Goal: Use online tool/utility

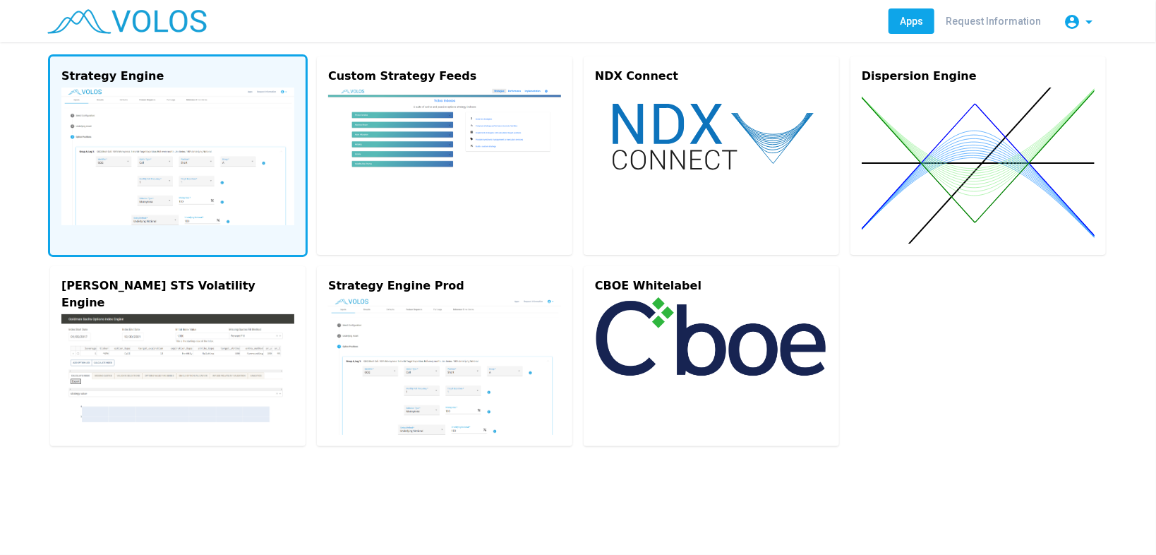
click at [179, 167] on img at bounding box center [177, 157] width 233 height 138
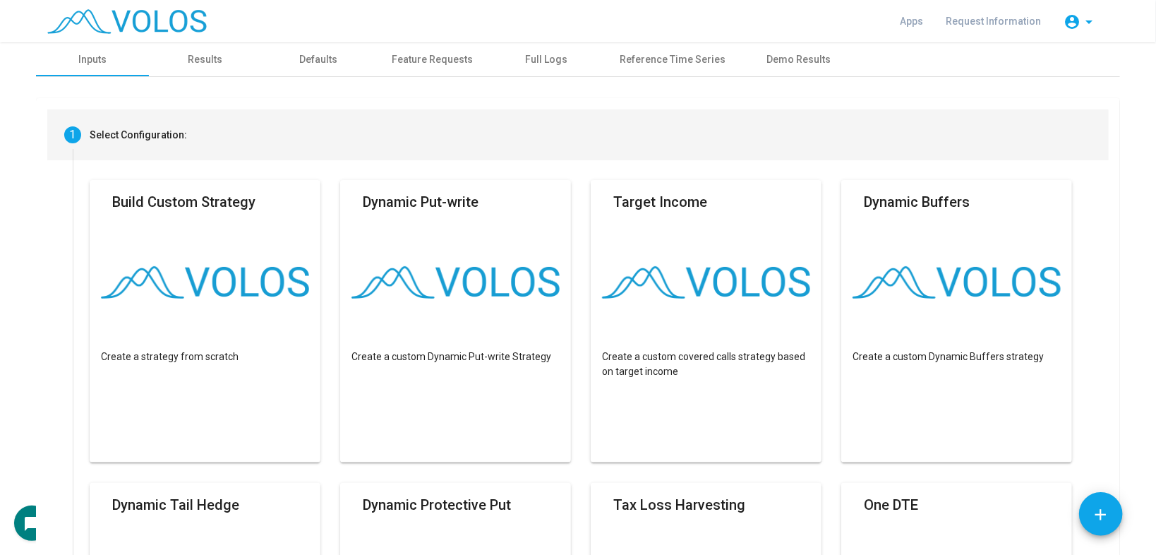
click at [137, 132] on div "Select Configuration:" at bounding box center [138, 135] width 97 height 15
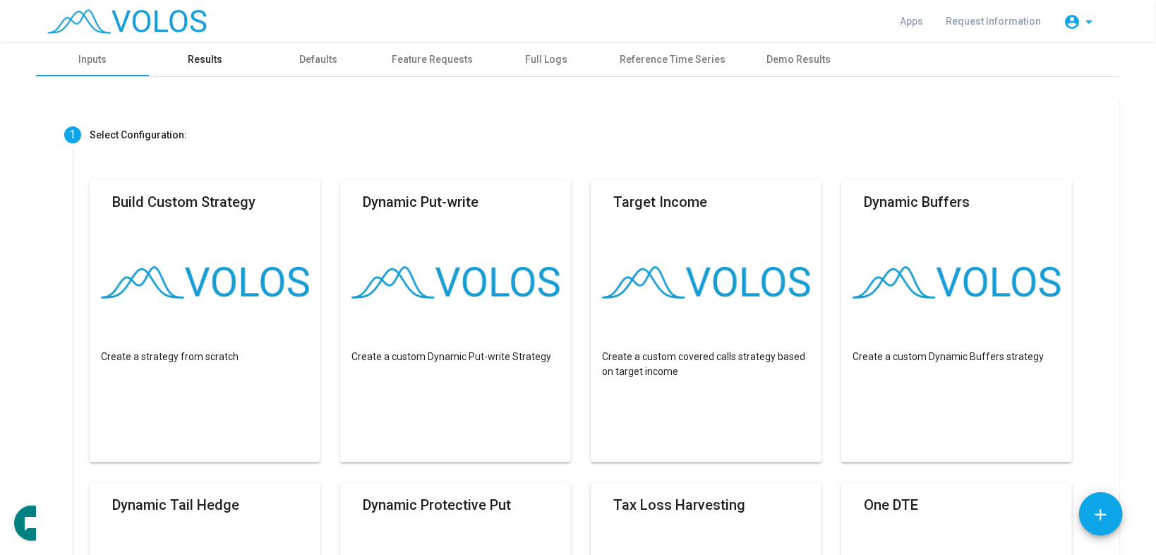
click at [210, 57] on div "Results" at bounding box center [205, 59] width 35 height 15
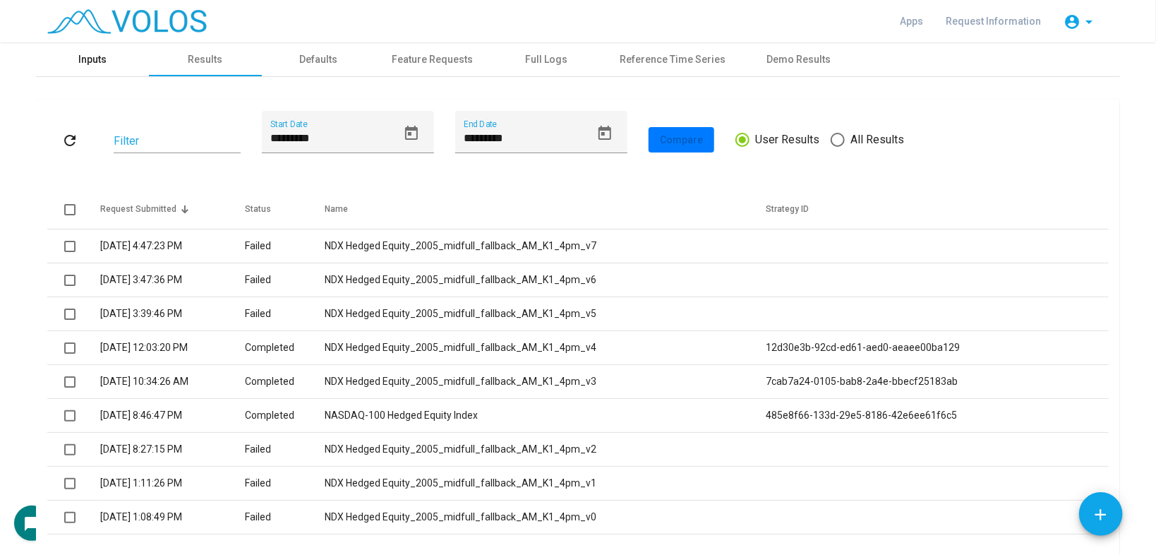
click at [110, 64] on div "Inputs" at bounding box center [92, 59] width 113 height 34
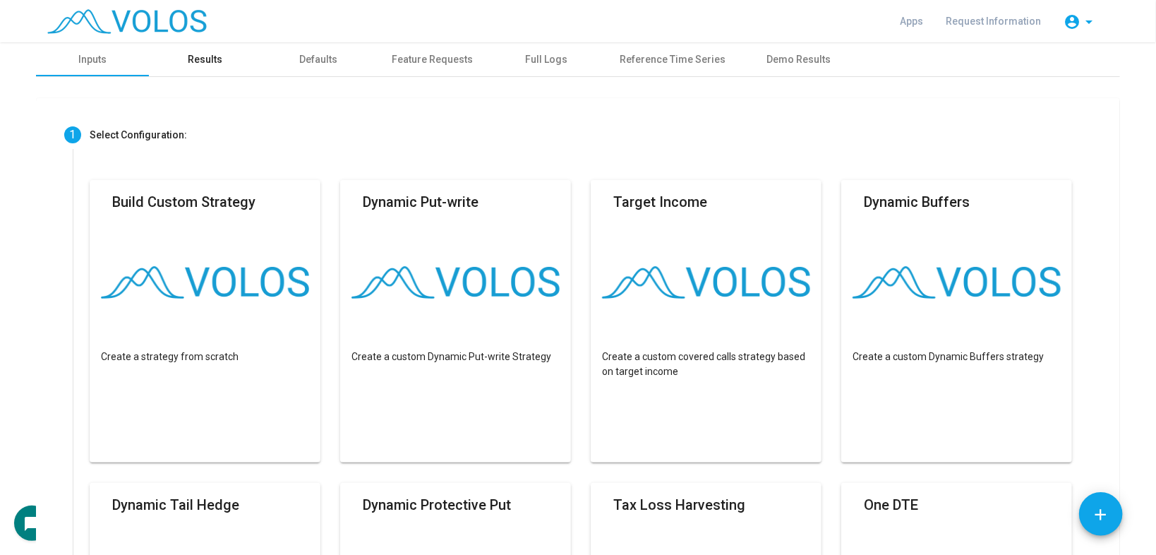
click at [200, 56] on div "Results" at bounding box center [205, 59] width 35 height 15
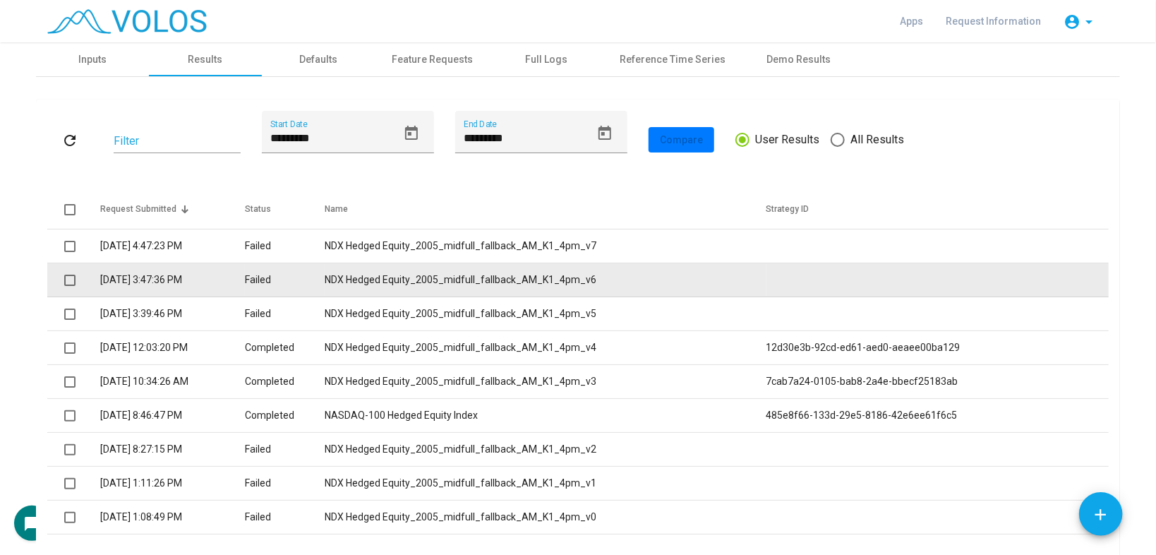
click at [446, 263] on td "NDX Hedged Equity_2005_midfull_fallback_AM_K1_4pm_v6" at bounding box center [545, 280] width 441 height 34
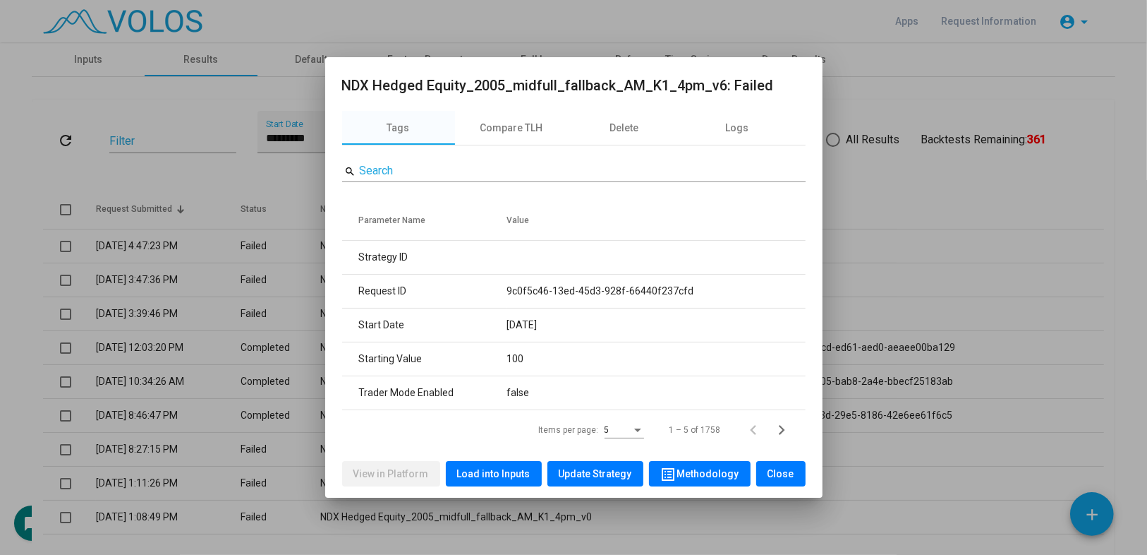
click at [289, 155] on div at bounding box center [573, 277] width 1147 height 555
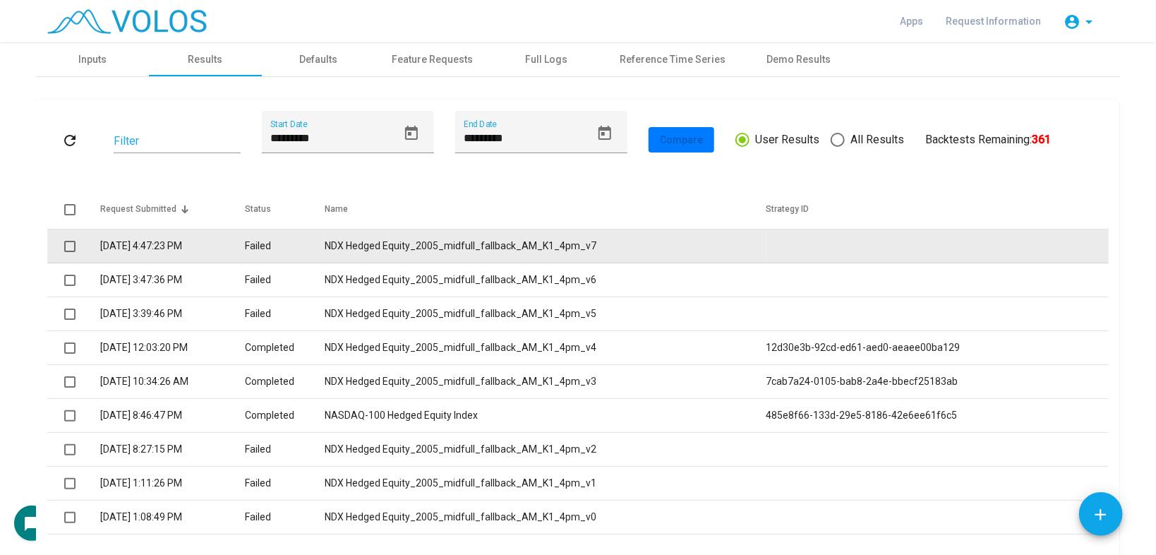
click at [390, 241] on td "NDX Hedged Equity_2005_midfull_fallback_AM_K1_4pm_v7" at bounding box center [545, 246] width 441 height 34
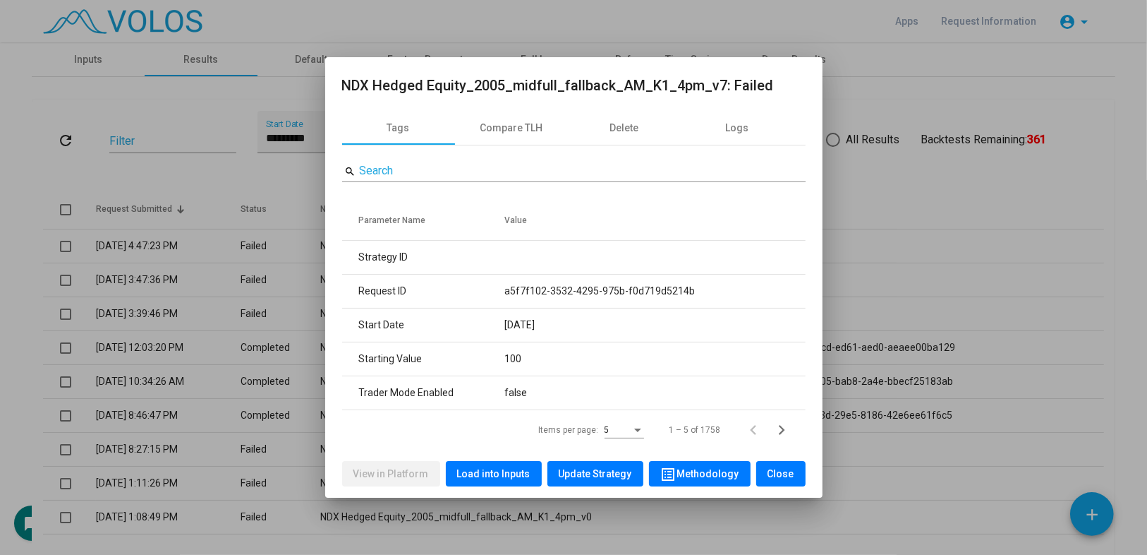
click at [259, 164] on div at bounding box center [573, 277] width 1147 height 555
